Goal: Entertainment & Leisure: Consume media (video, audio)

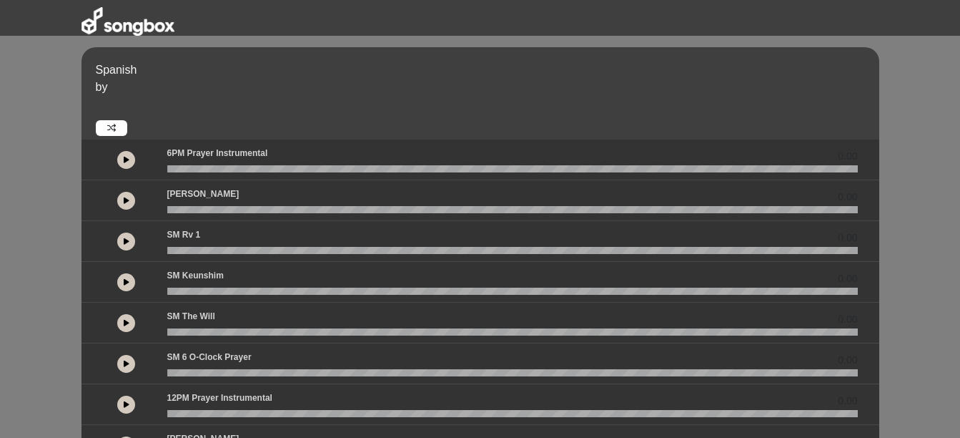
click at [150, 196] on div at bounding box center [126, 200] width 64 height 26
click at [121, 202] on button at bounding box center [126, 201] width 18 height 18
click at [114, 157] on div at bounding box center [126, 160] width 64 height 26
click at [131, 159] on button at bounding box center [126, 160] width 18 height 18
